Goal: Transaction & Acquisition: Purchase product/service

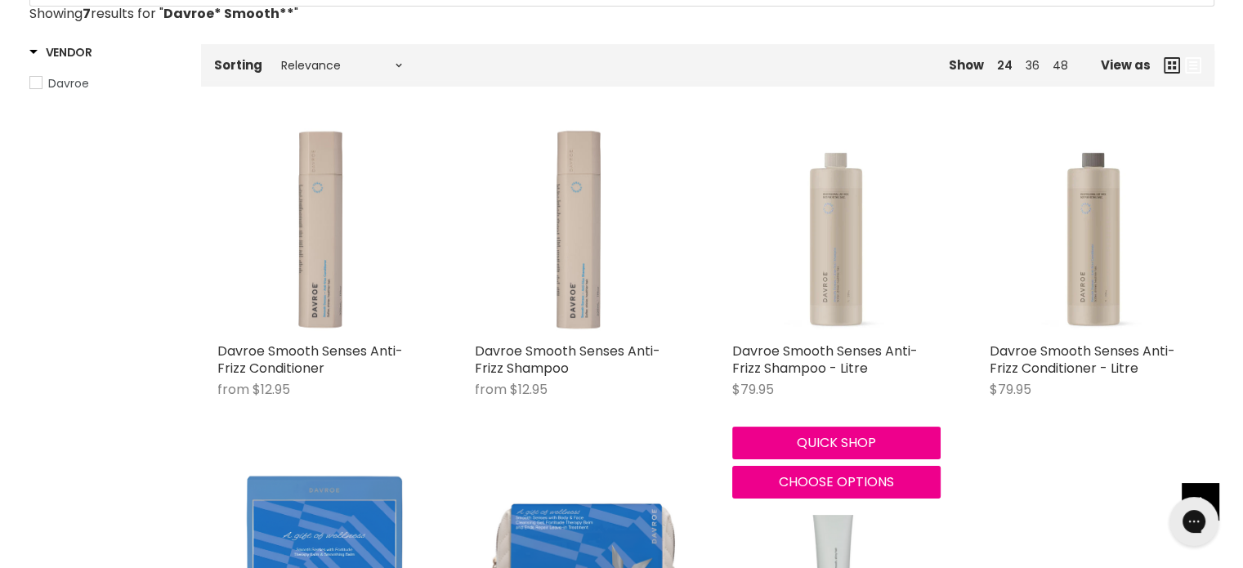
click at [824, 253] on img "Main content" at bounding box center [837, 230] width 208 height 208
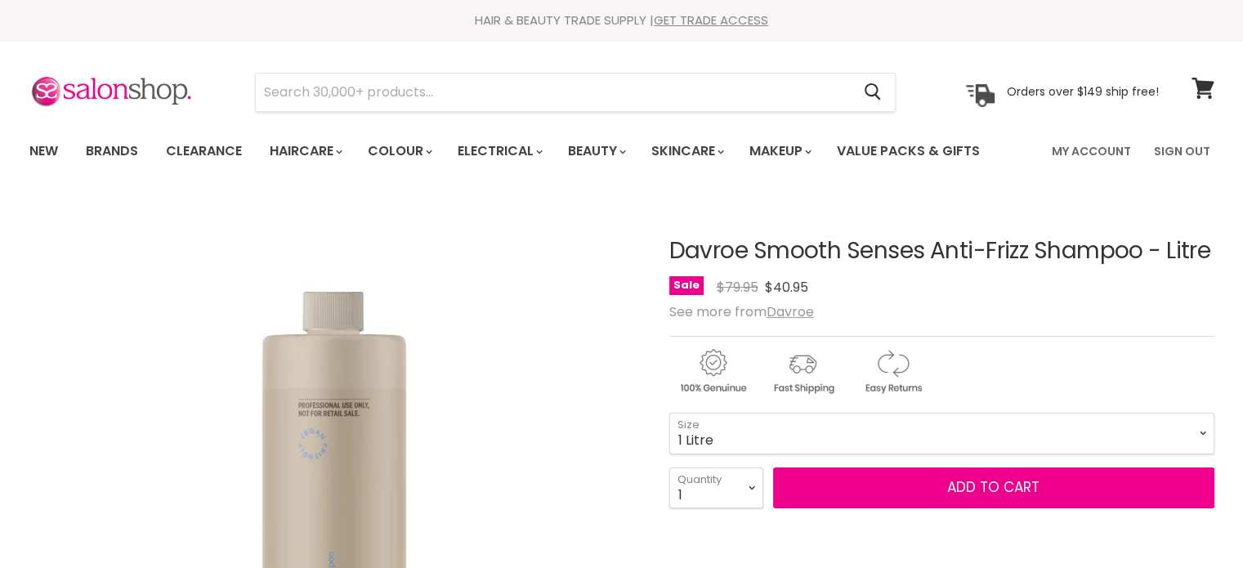
select select "2"
click at [670, 468] on select "1 2 3 4 5 6 7 8 9 10+" at bounding box center [717, 488] width 94 height 41
type input "2"
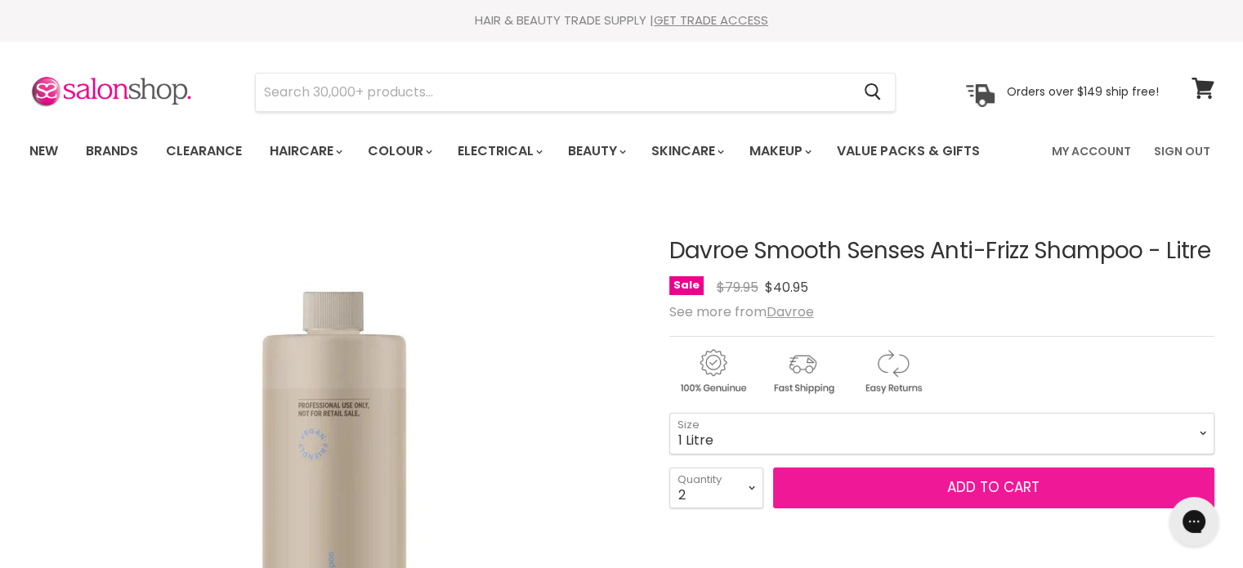
click at [979, 486] on span "Add to cart" at bounding box center [994, 487] width 92 height 20
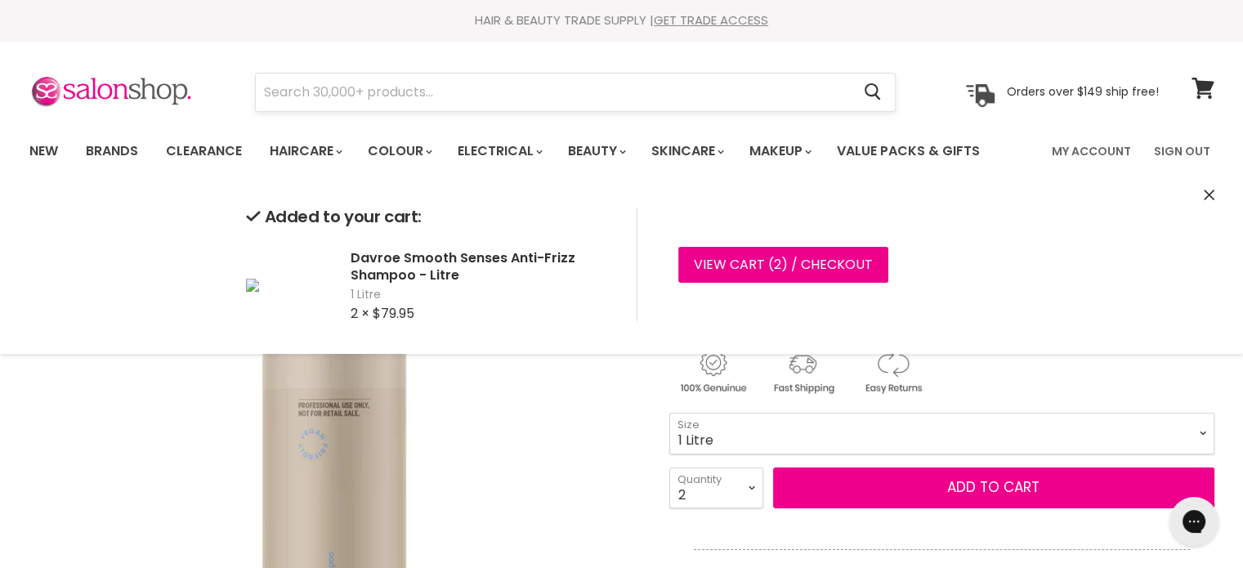
drag, startPoint x: 441, startPoint y: 81, endPoint x: 311, endPoint y: 77, distance: 130.9
click at [311, 77] on input "Search" at bounding box center [554, 93] width 596 height 38
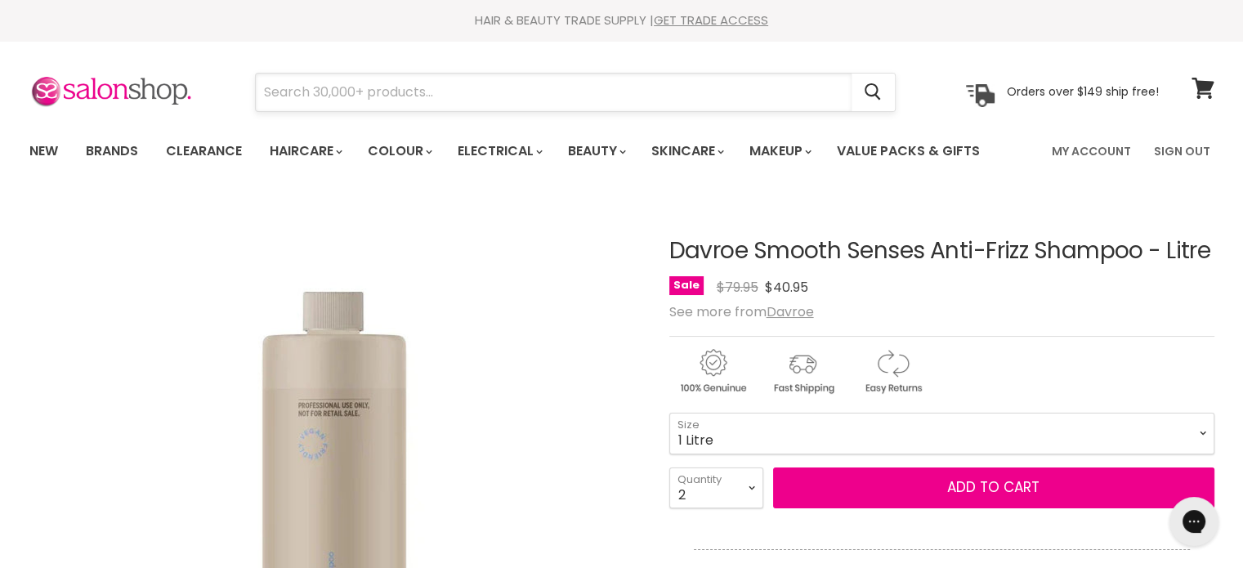
click at [313, 96] on input "Search" at bounding box center [554, 93] width 596 height 38
paste input "Davroe Smooth"
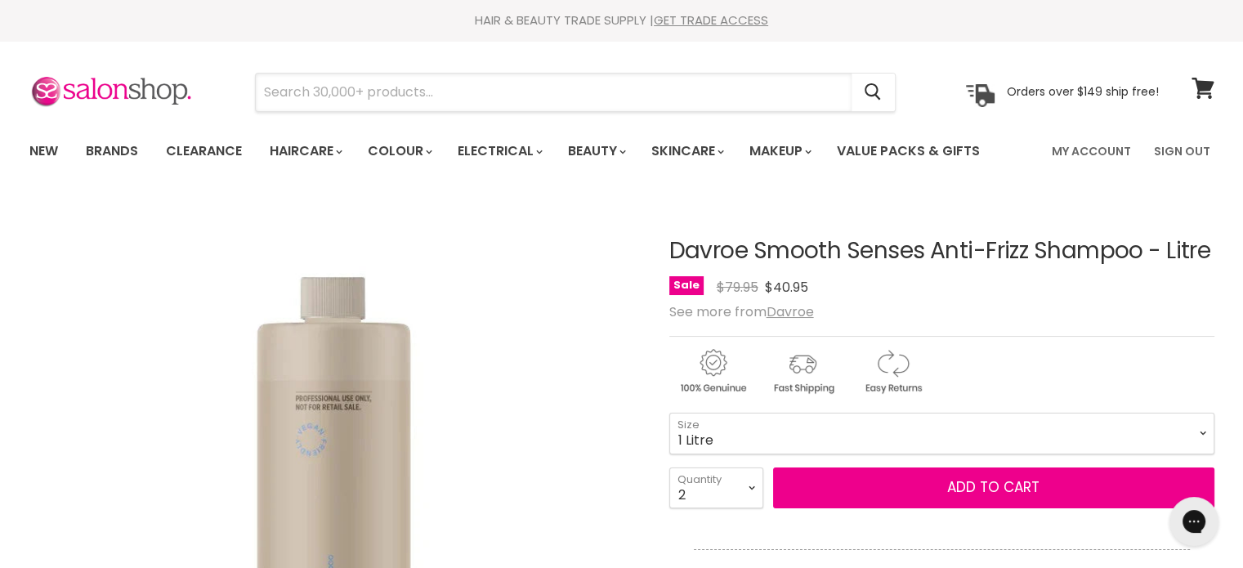
type input "Davroe Smooth"
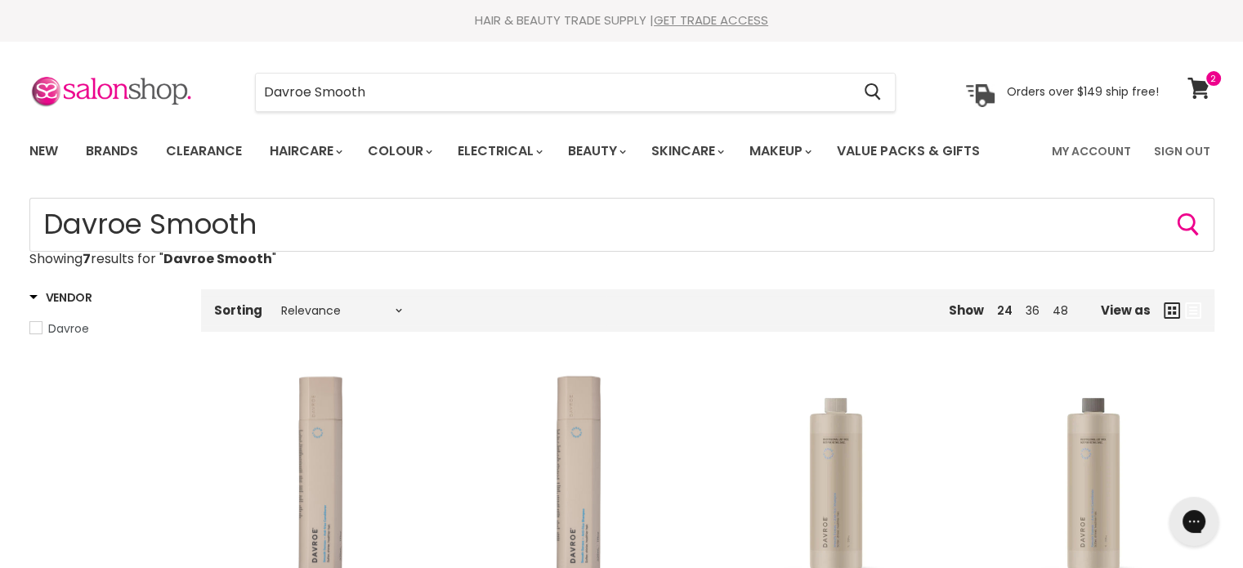
scroll to position [327, 0]
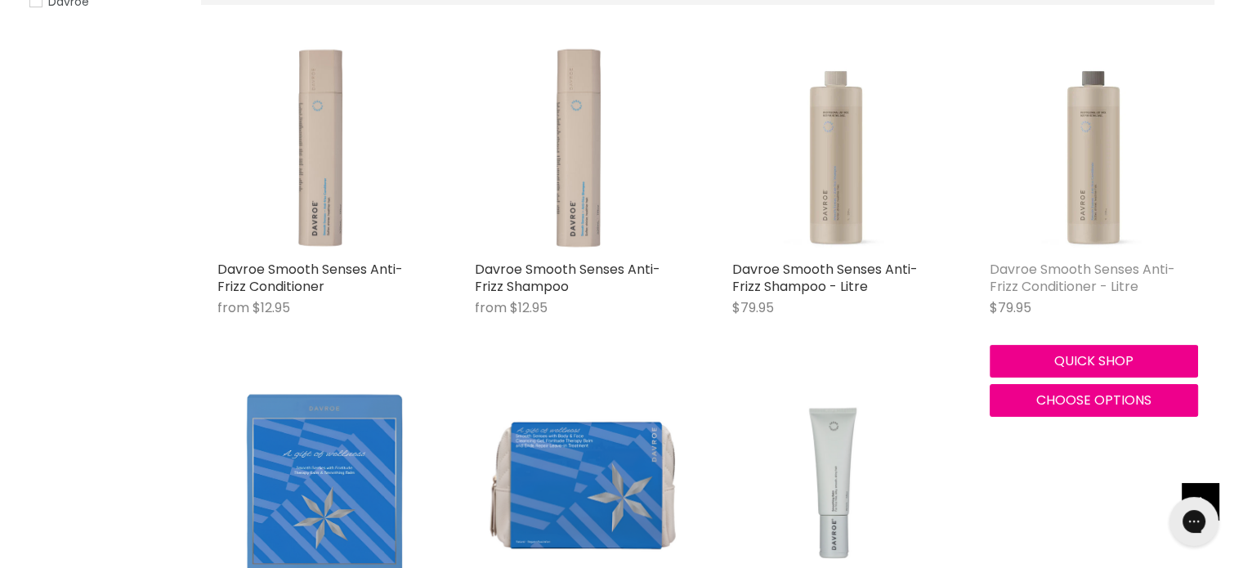
click at [1067, 274] on link "Davroe Smooth Senses Anti-Frizz Conditioner - Litre" at bounding box center [1083, 278] width 186 height 36
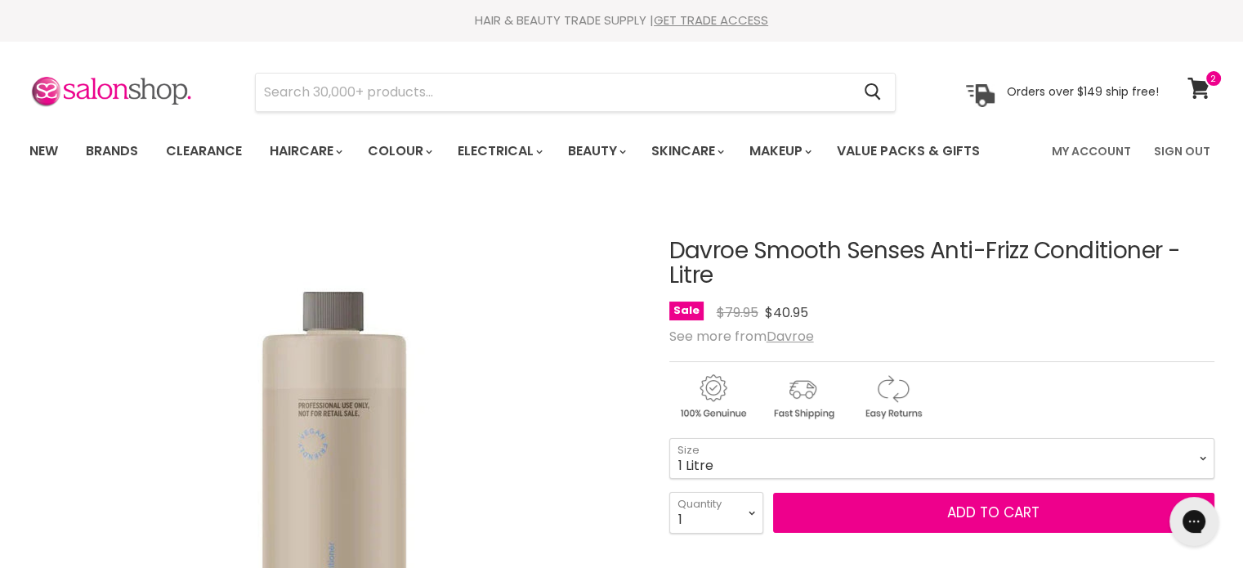
select select "2"
click at [670, 492] on select "1 2 3 4 5 6 7 8 9 10+" at bounding box center [717, 512] width 94 height 41
type input "2"
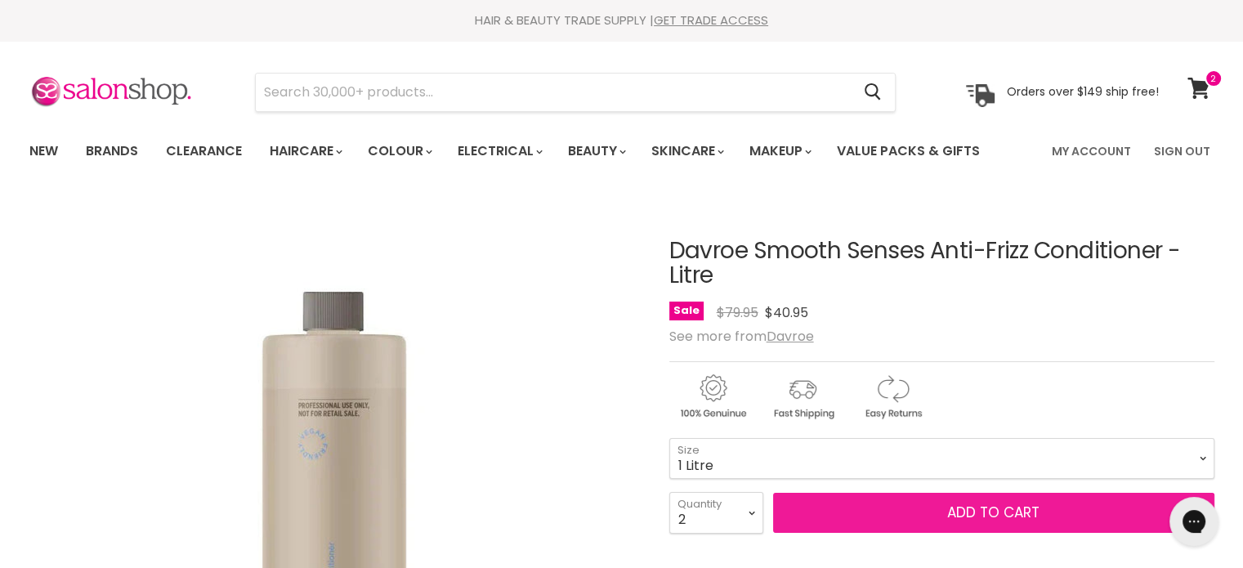
click at [966, 504] on span "Add to cart" at bounding box center [994, 513] width 92 height 20
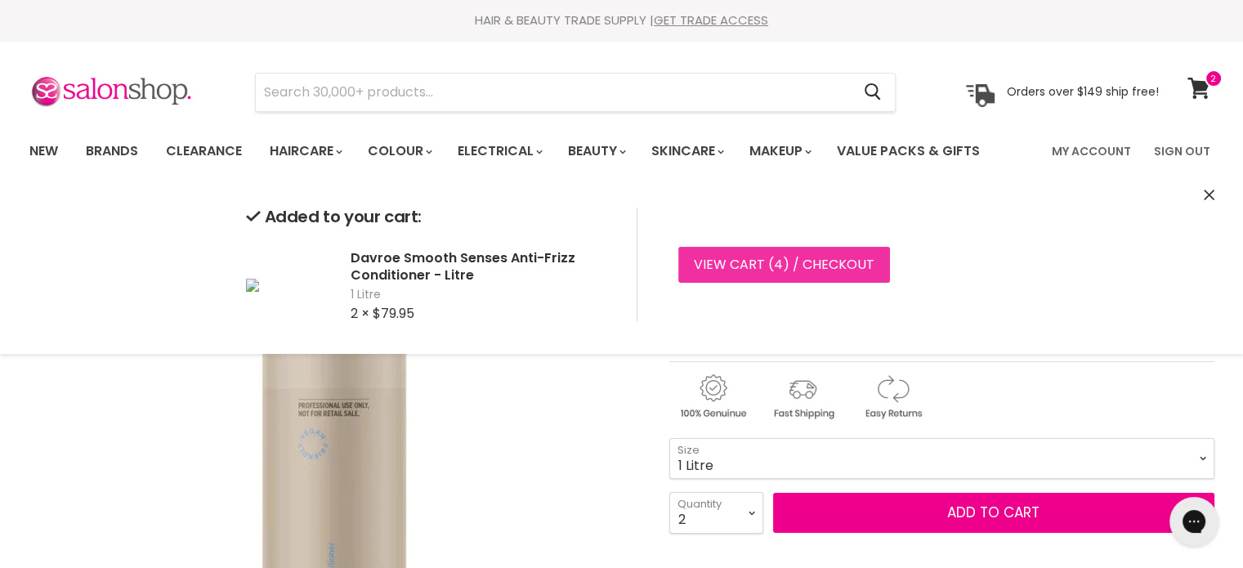
click at [828, 267] on link "View cart ( 4 ) / Checkout" at bounding box center [785, 265] width 212 height 36
